Goal: Task Accomplishment & Management: Manage account settings

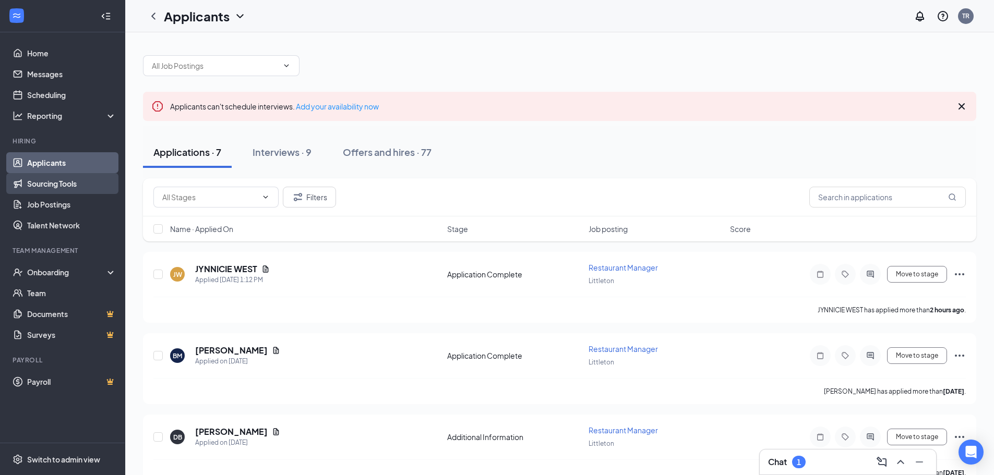
click at [38, 184] on link "Sourcing Tools" at bounding box center [71, 183] width 89 height 21
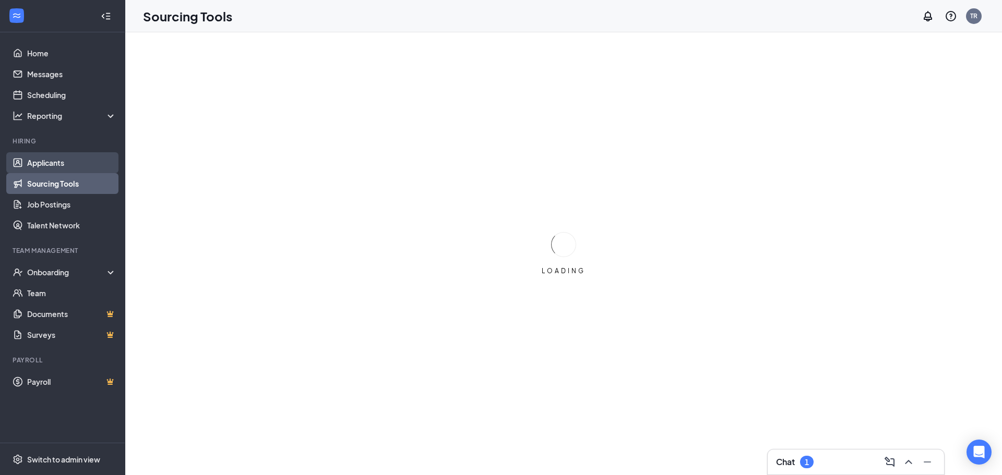
click at [60, 161] on link "Applicants" at bounding box center [71, 162] width 89 height 21
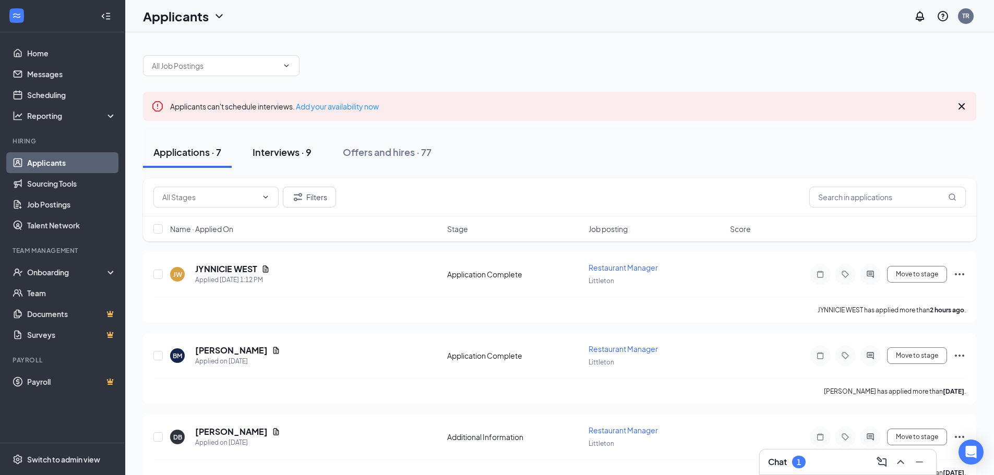
click at [282, 154] on div "Interviews · 9" at bounding box center [282, 152] width 59 height 13
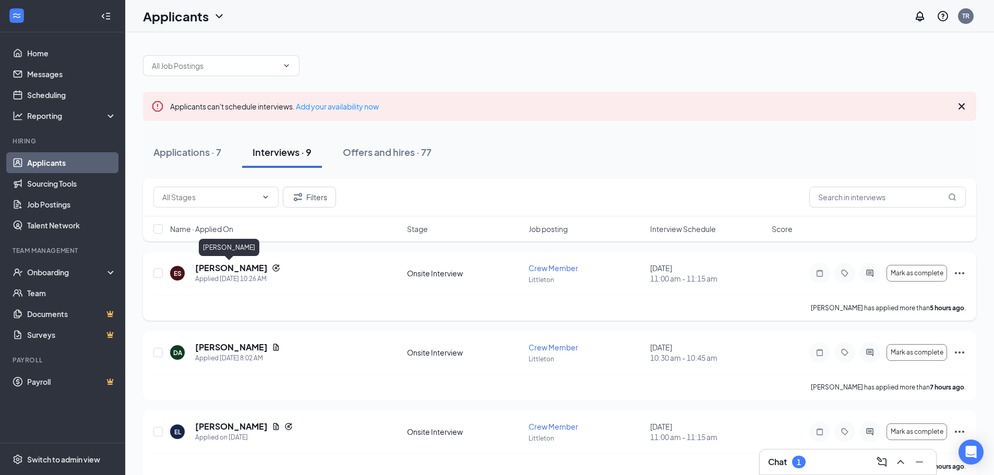
click at [241, 269] on h5 "[PERSON_NAME]" at bounding box center [231, 267] width 73 height 11
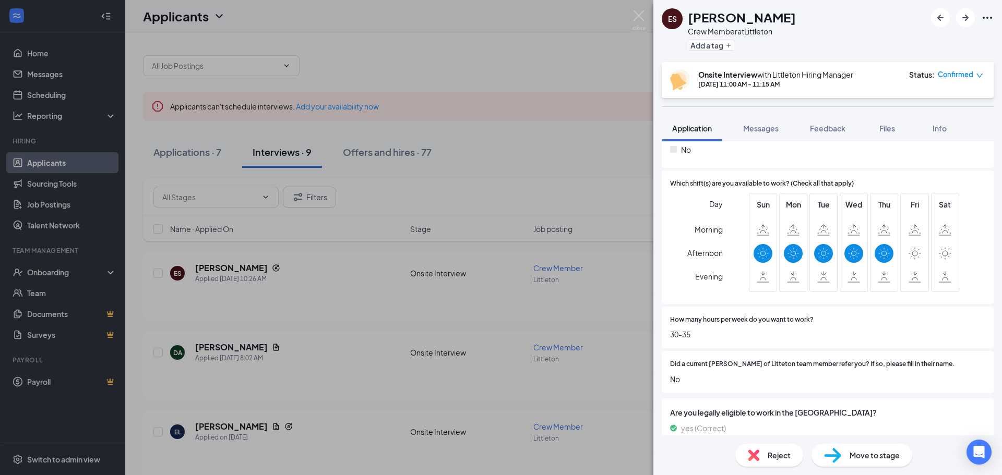
scroll to position [377, 0]
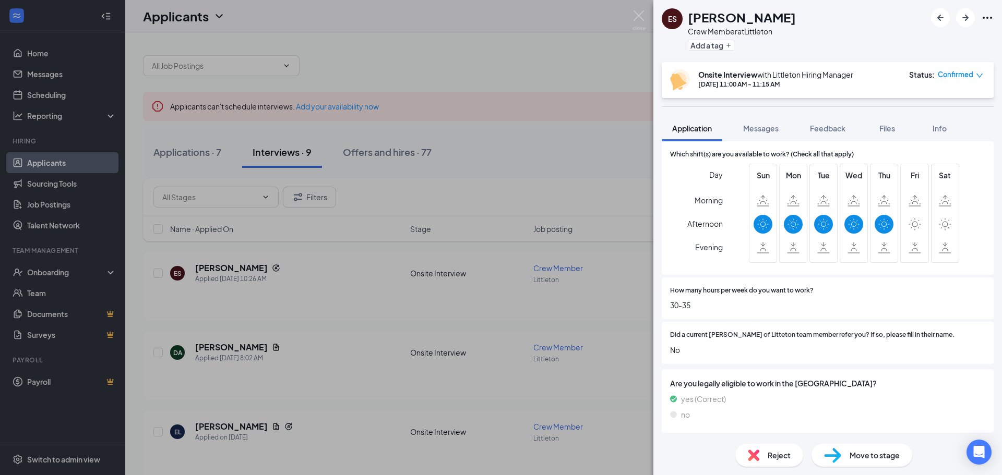
click at [775, 458] on span "Reject" at bounding box center [779, 455] width 23 height 11
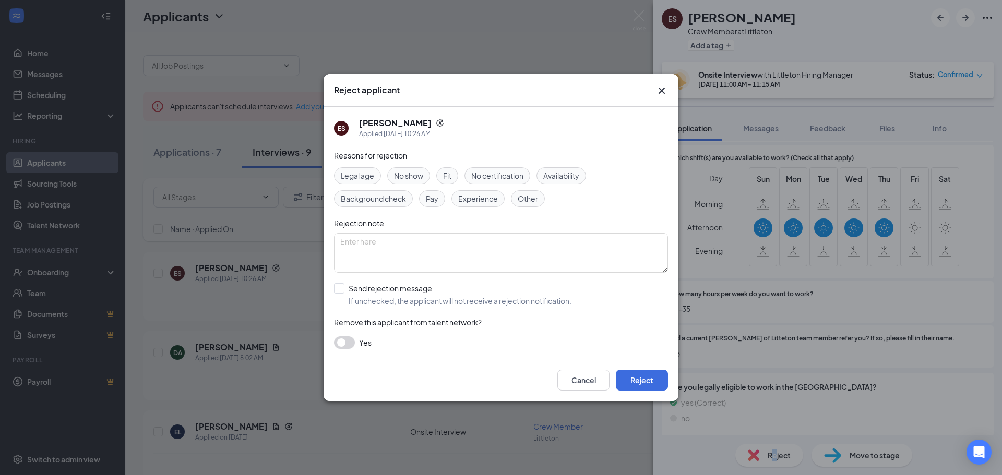
click at [351, 341] on button "button" at bounding box center [344, 343] width 21 height 13
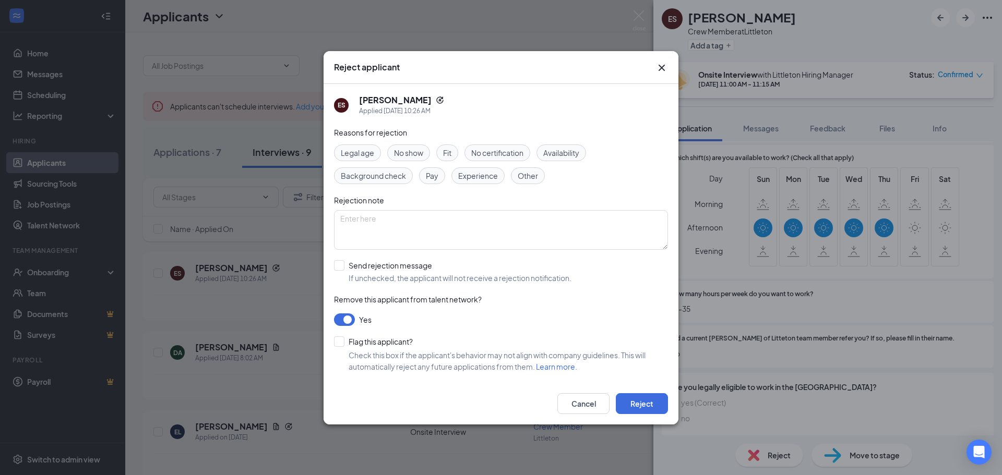
click at [408, 159] on div "No show" at bounding box center [408, 153] width 43 height 17
click at [339, 341] on input "Flag this applicant?" at bounding box center [373, 342] width 79 height 10
checkbox input "true"
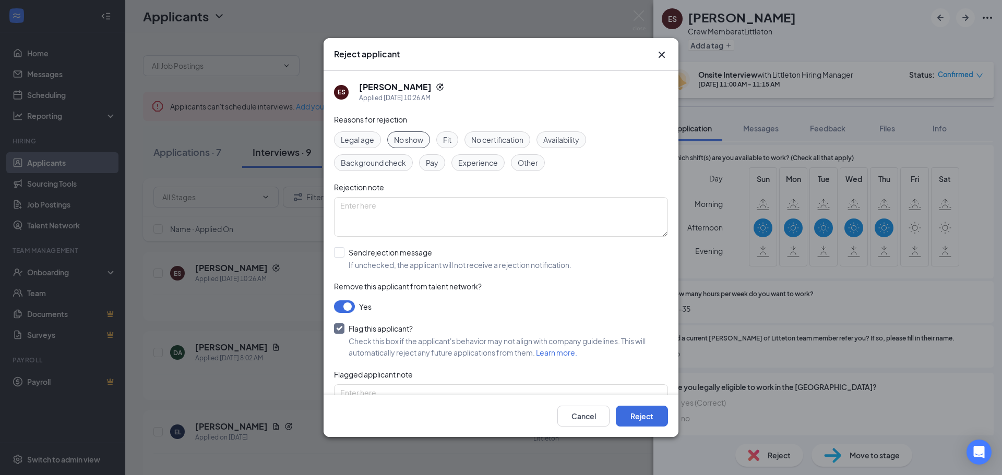
scroll to position [39, 0]
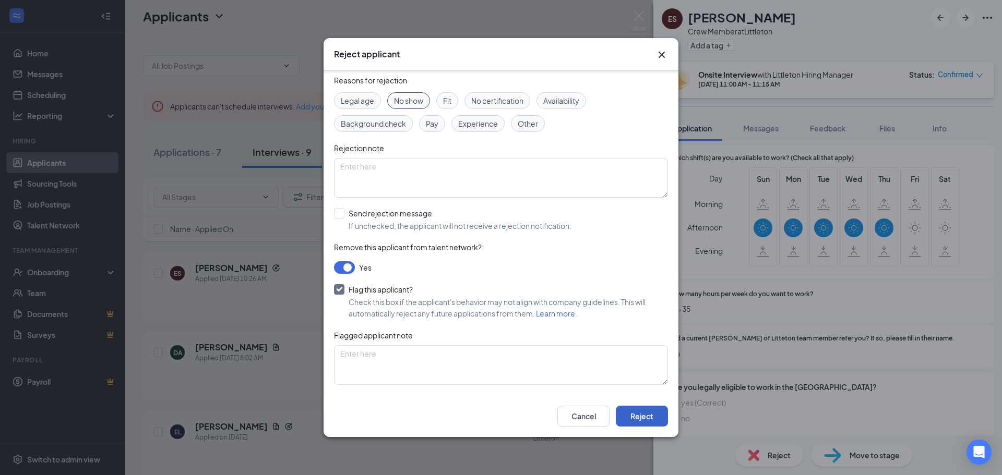
click at [642, 421] on button "Reject" at bounding box center [642, 416] width 52 height 21
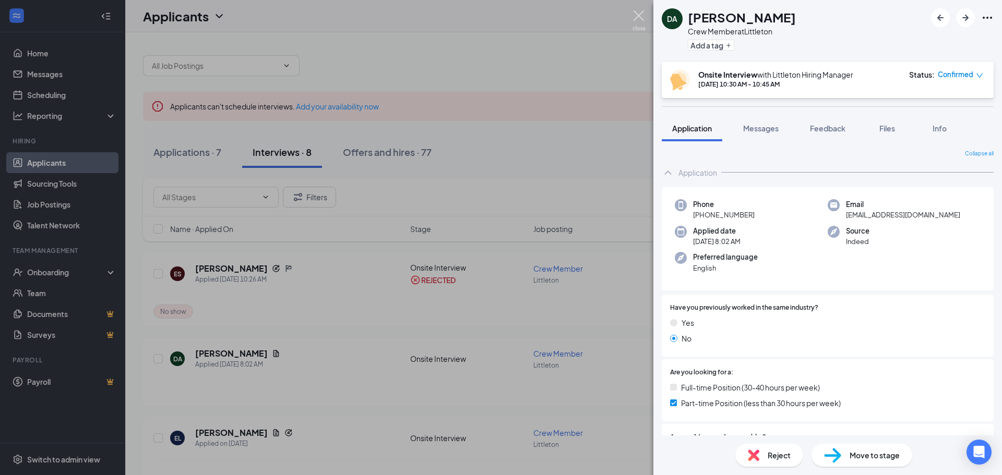
click at [637, 19] on img at bounding box center [638, 20] width 13 height 20
